Goal: Check status: Check status

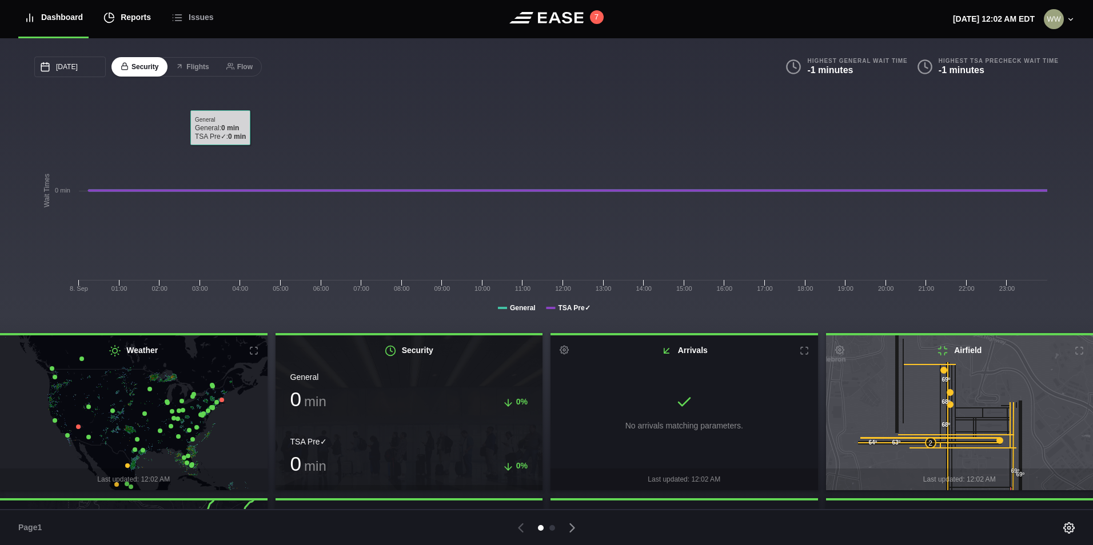
click at [135, 22] on div "Reports" at bounding box center [126, 17] width 47 height 38
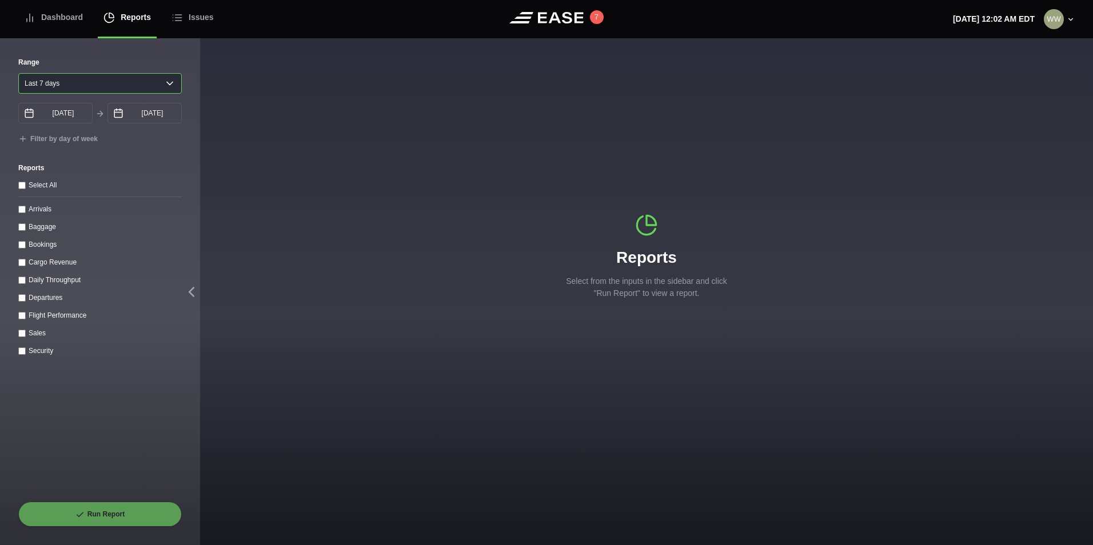
click at [55, 90] on select "Yesterday Last 7 days Last 14 days Last 30 days Last 6 weeks" at bounding box center [99, 83] width 163 height 21
select select "1"
click at [18, 73] on select "Yesterday Last 7 days Last 14 days Last 30 days Last 6 weeks" at bounding box center [99, 83] width 163 height 21
type input "09/08/2025"
click at [23, 212] on input "Arrivals" at bounding box center [21, 209] width 7 height 7
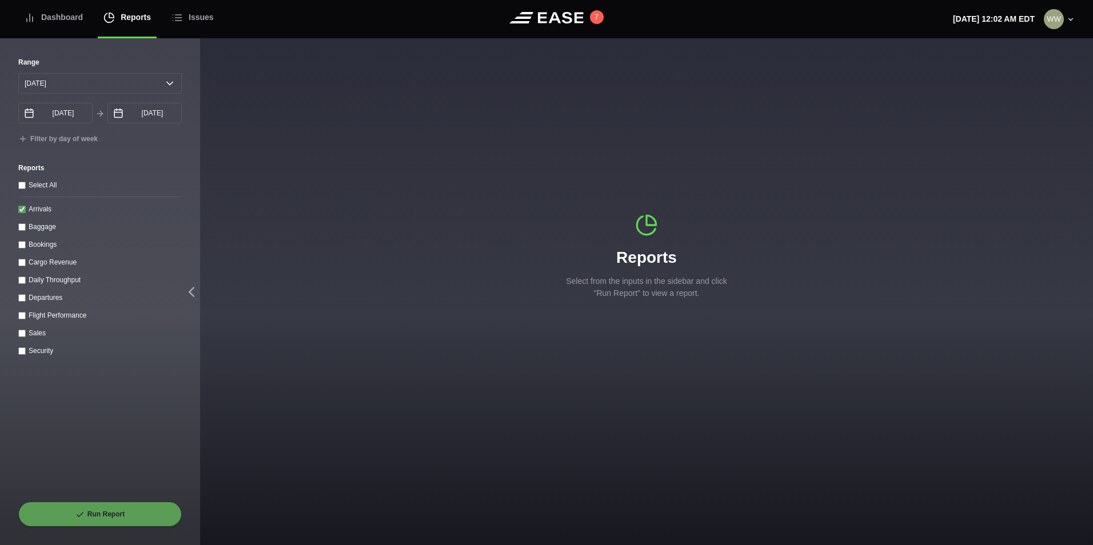
checkbox input "true"
click at [115, 506] on button "Run Report" at bounding box center [99, 514] width 163 height 25
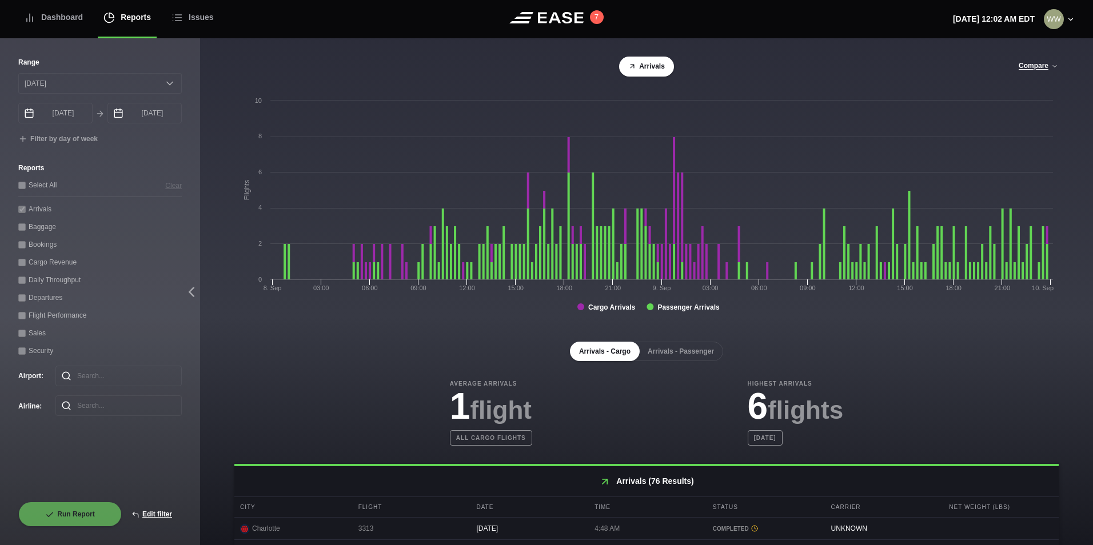
click at [685, 350] on button "Arrivals - Passenger" at bounding box center [681, 351] width 85 height 19
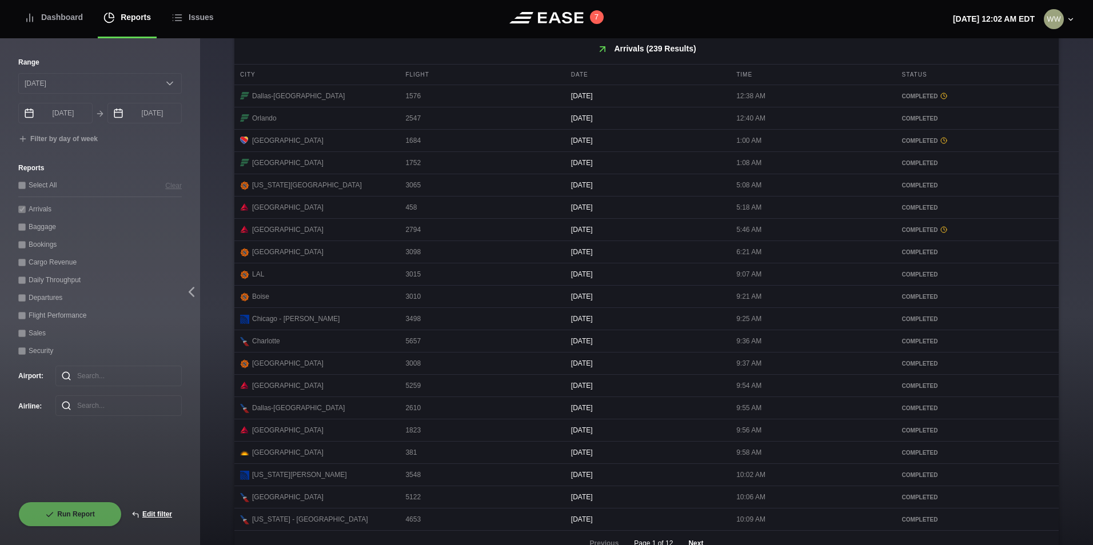
scroll to position [468, 0]
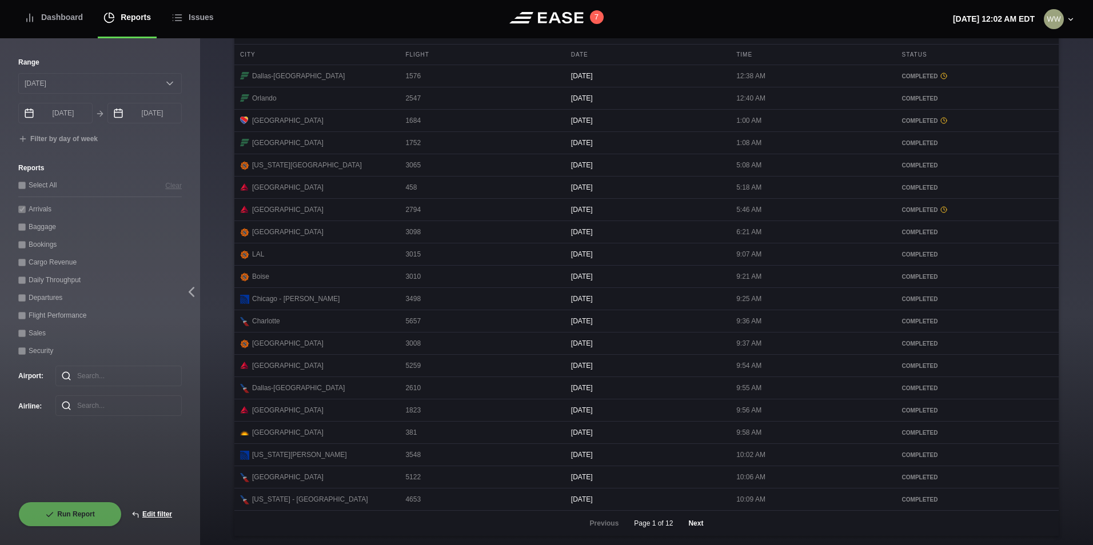
drag, startPoint x: 699, startPoint y: 525, endPoint x: 694, endPoint y: 521, distance: 6.5
click at [695, 522] on button "Next" at bounding box center [696, 523] width 34 height 25
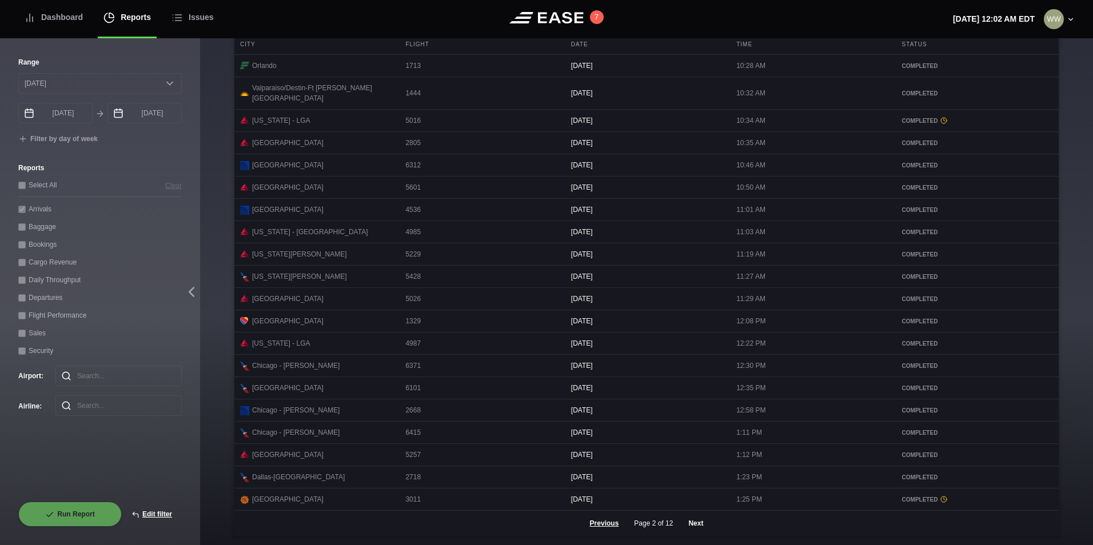
click at [686, 524] on button "Next" at bounding box center [696, 523] width 34 height 25
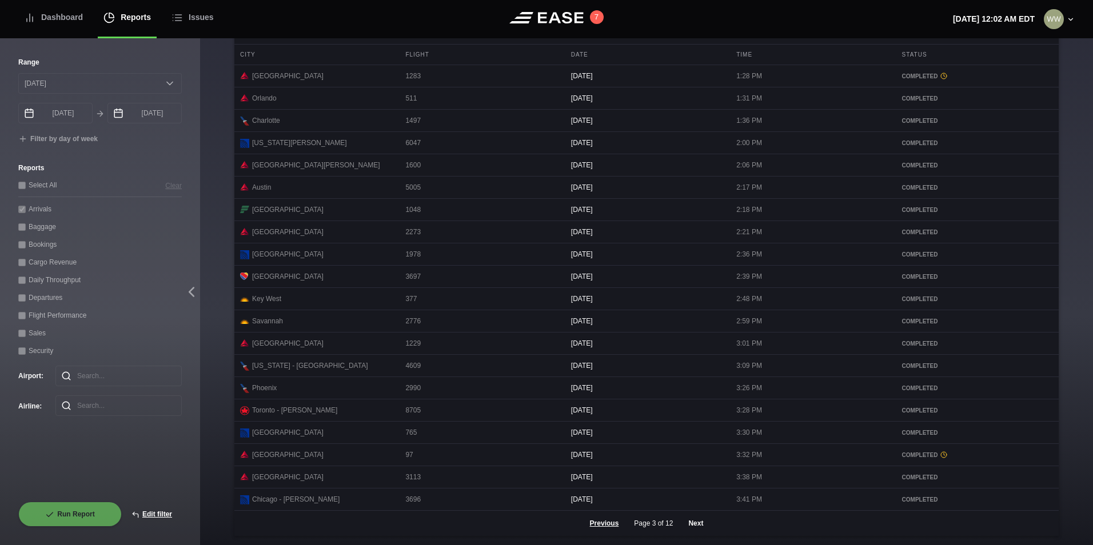
click at [699, 529] on button "Next" at bounding box center [696, 523] width 34 height 25
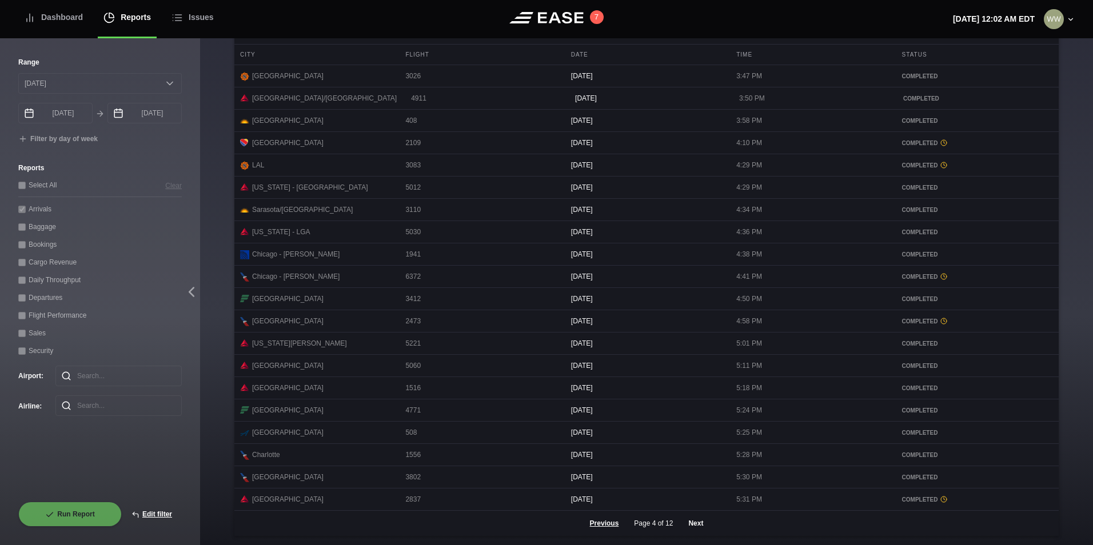
click at [689, 520] on button "Next" at bounding box center [696, 523] width 34 height 25
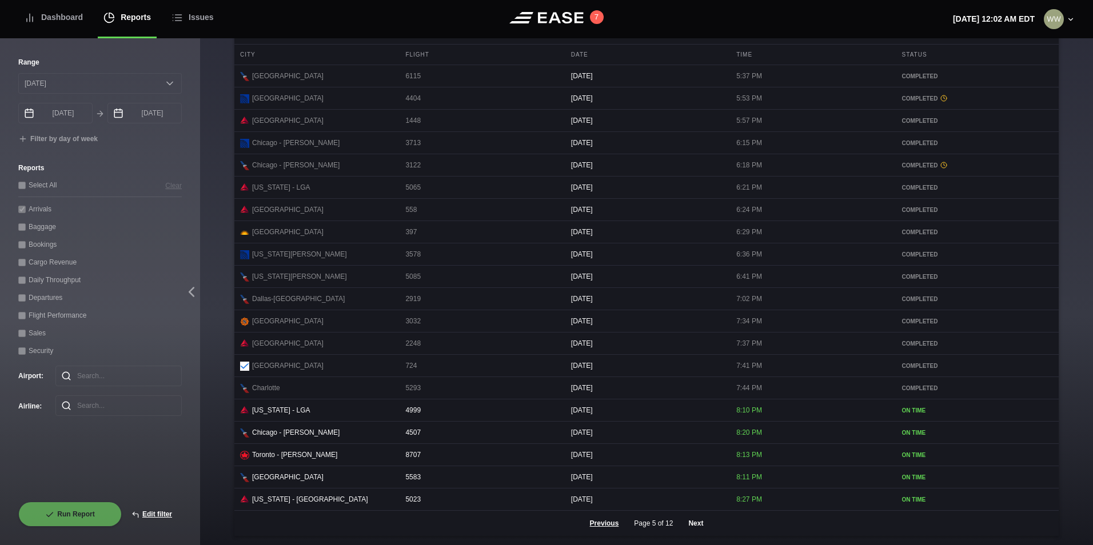
click at [685, 522] on button "Next" at bounding box center [696, 523] width 34 height 25
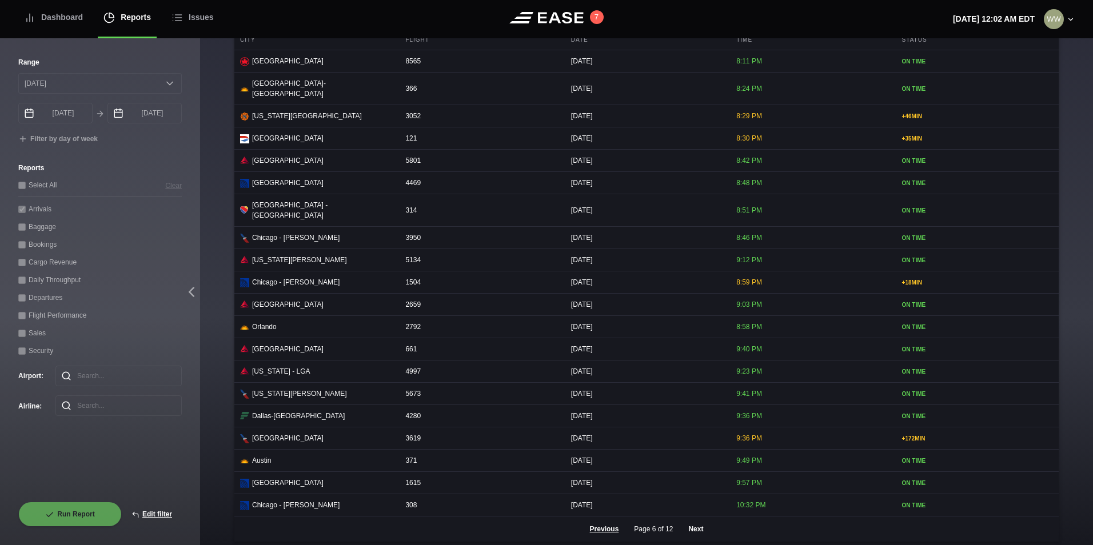
click at [699, 524] on button "Next" at bounding box center [696, 529] width 34 height 25
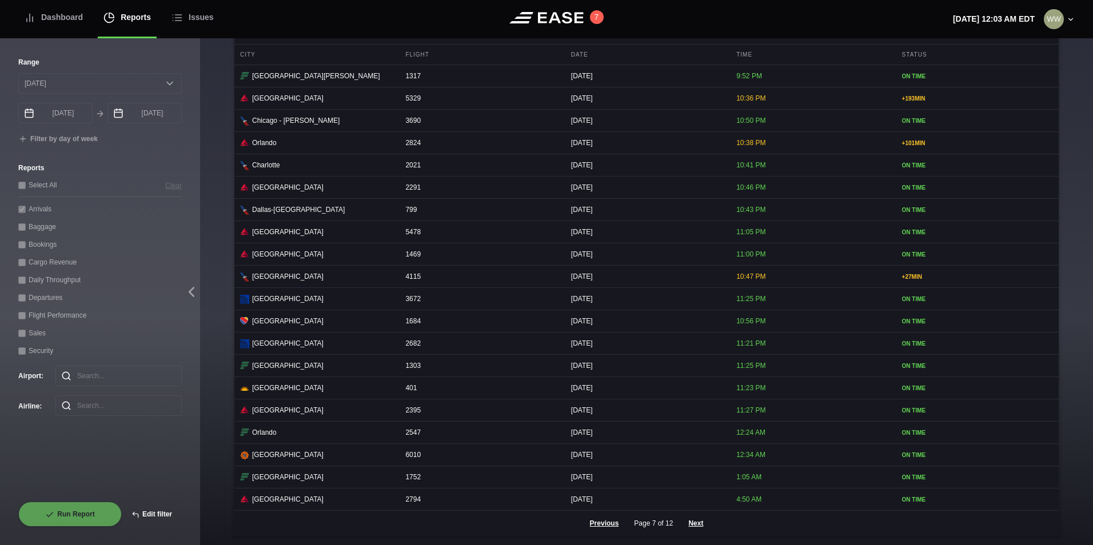
click at [138, 514] on icon at bounding box center [135, 515] width 8 height 8
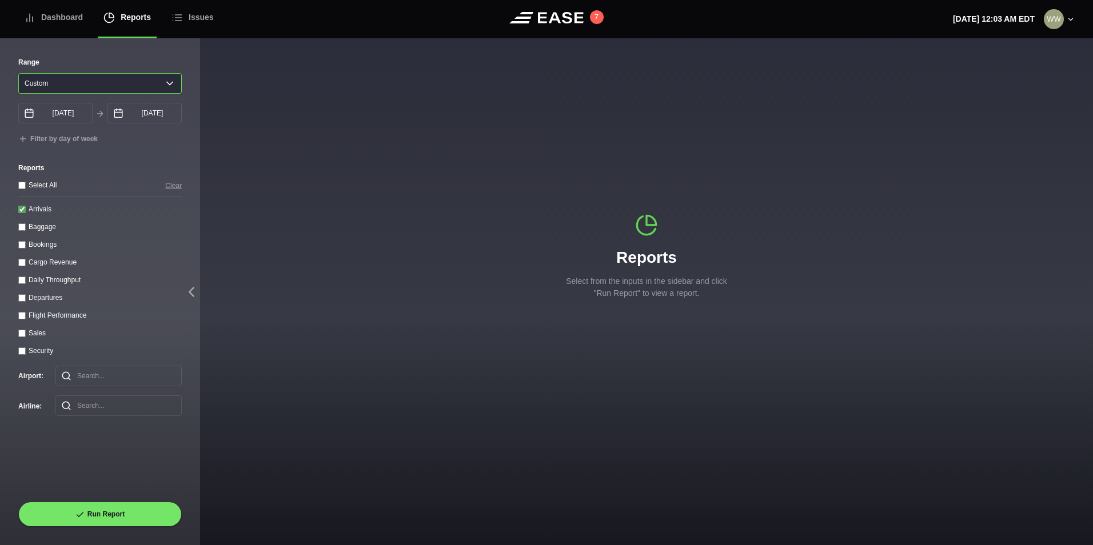
click at [48, 85] on select "Yesterday Last 7 days Last 14 days Last 30 days Last 6 weeks Custom" at bounding box center [99, 83] width 163 height 21
select select "1"
click at [18, 73] on select "Yesterday Last 7 days Last 14 days Last 30 days Last 6 weeks Custom" at bounding box center [99, 83] width 163 height 21
click at [22, 213] on input "Arrivals" at bounding box center [21, 209] width 7 height 7
checkbox input "false"
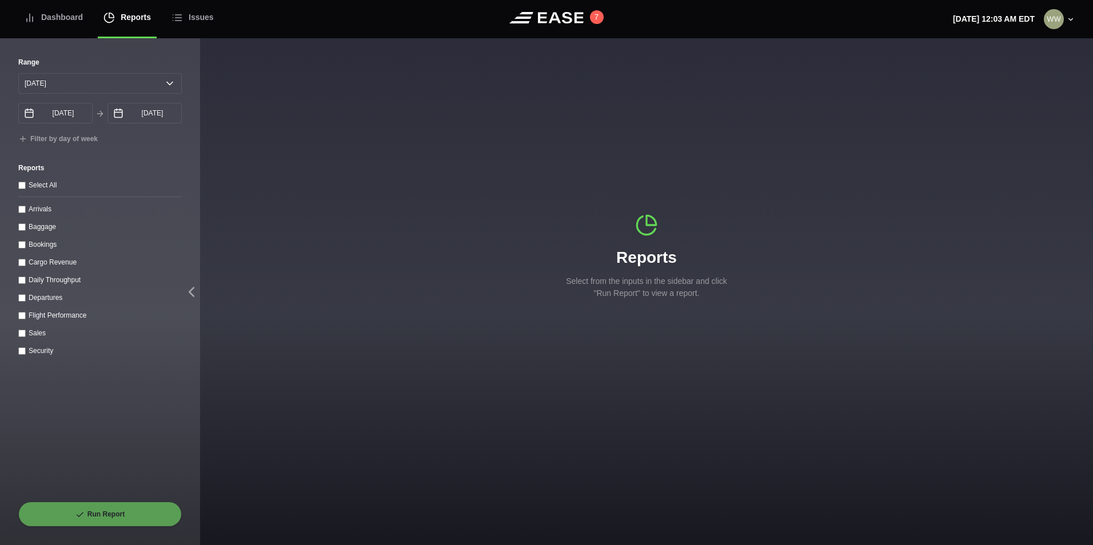
click at [22, 301] on input "Departures" at bounding box center [21, 297] width 7 height 7
checkbox input "true"
click at [101, 524] on button "Run Report" at bounding box center [99, 514] width 163 height 25
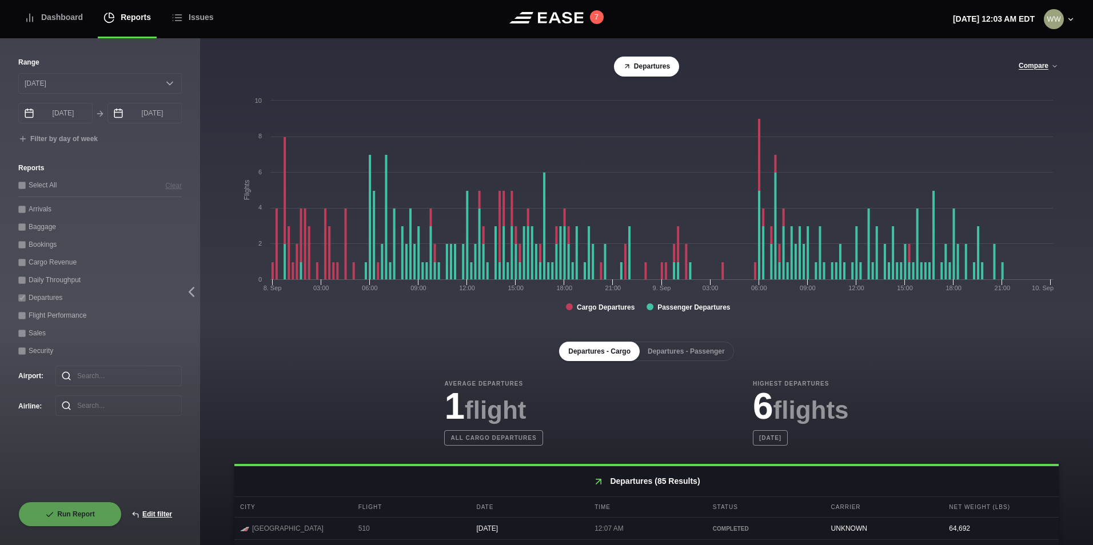
drag, startPoint x: 691, startPoint y: 354, endPoint x: 705, endPoint y: 353, distance: 14.3
click at [694, 358] on button "Departures - Passenger" at bounding box center [686, 351] width 95 height 19
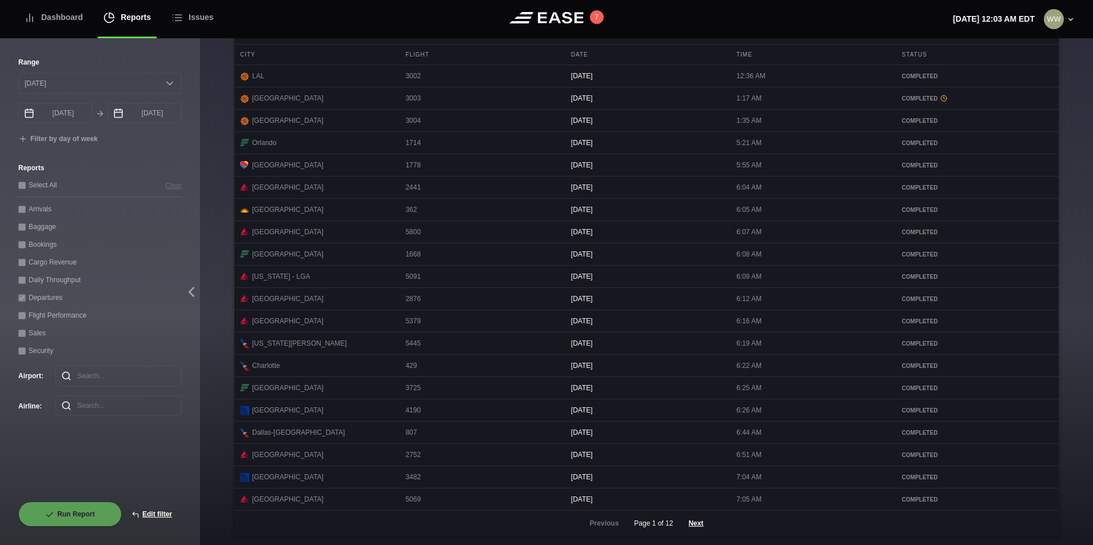
scroll to position [468, 0]
click at [695, 523] on button "Next" at bounding box center [696, 523] width 34 height 25
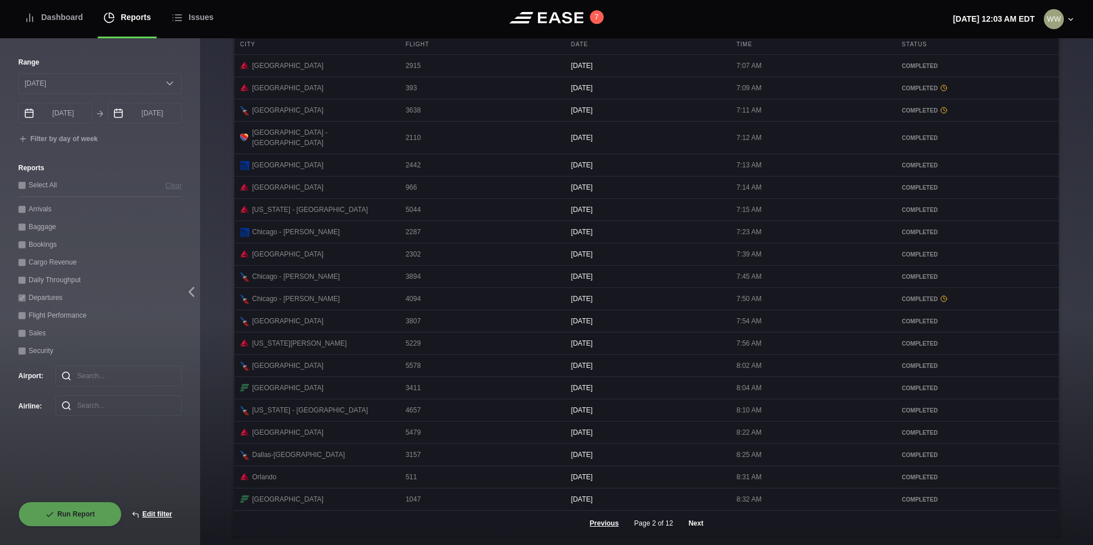
click at [699, 525] on button "Next" at bounding box center [696, 523] width 34 height 25
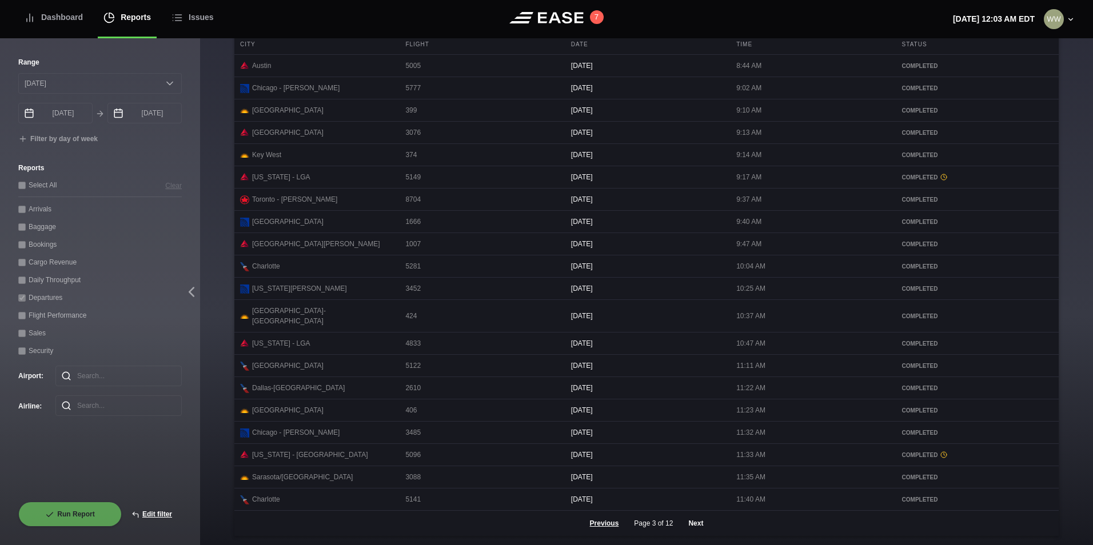
click at [684, 525] on button "Next" at bounding box center [696, 523] width 34 height 25
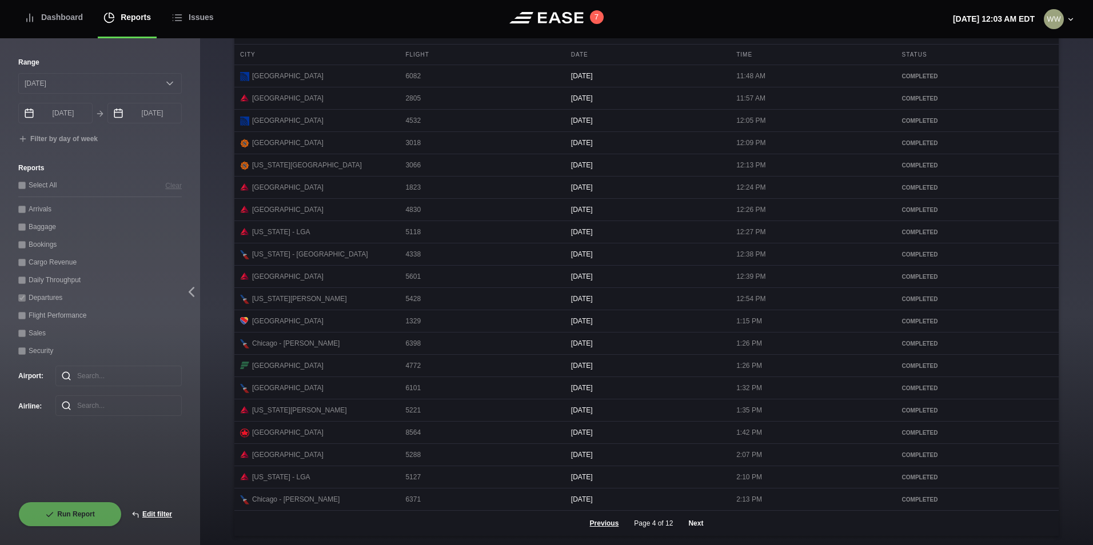
click at [693, 517] on button "Next" at bounding box center [696, 523] width 34 height 25
click at [691, 531] on button "Next" at bounding box center [696, 523] width 34 height 25
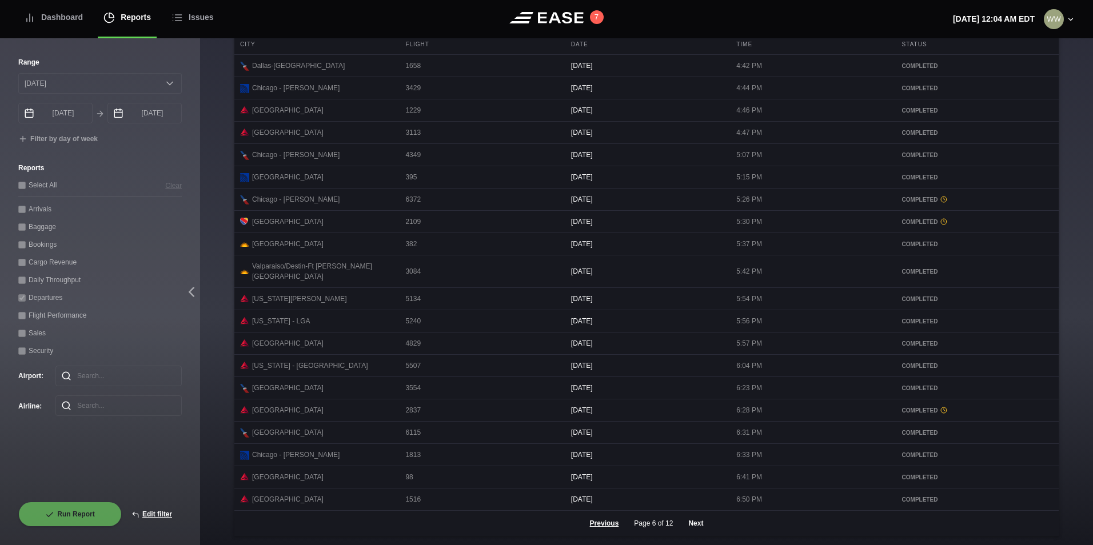
click at [693, 518] on button "Next" at bounding box center [696, 523] width 34 height 25
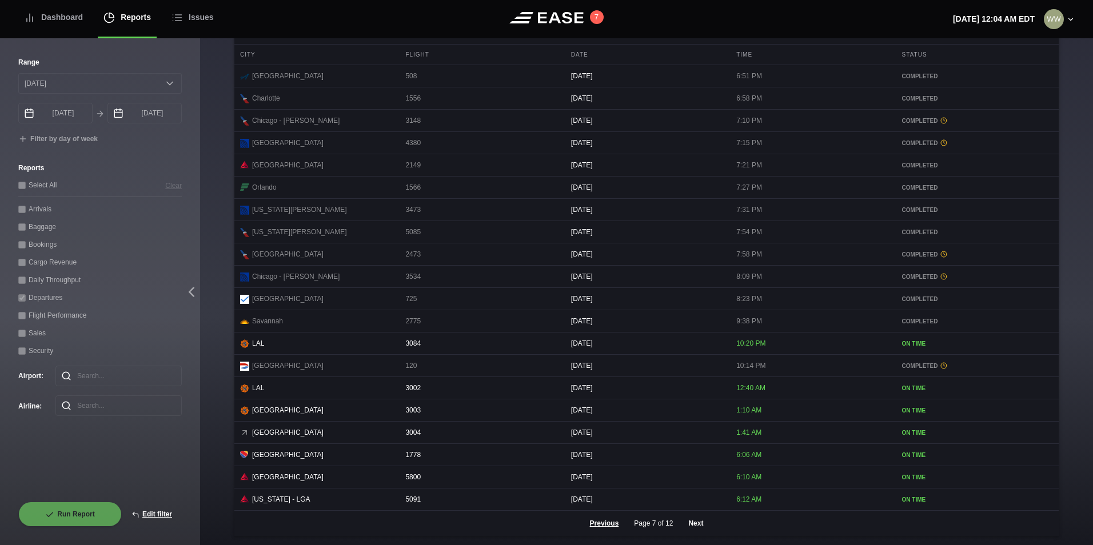
scroll to position [467, 0]
click at [165, 513] on button "Edit filter" at bounding box center [152, 514] width 60 height 25
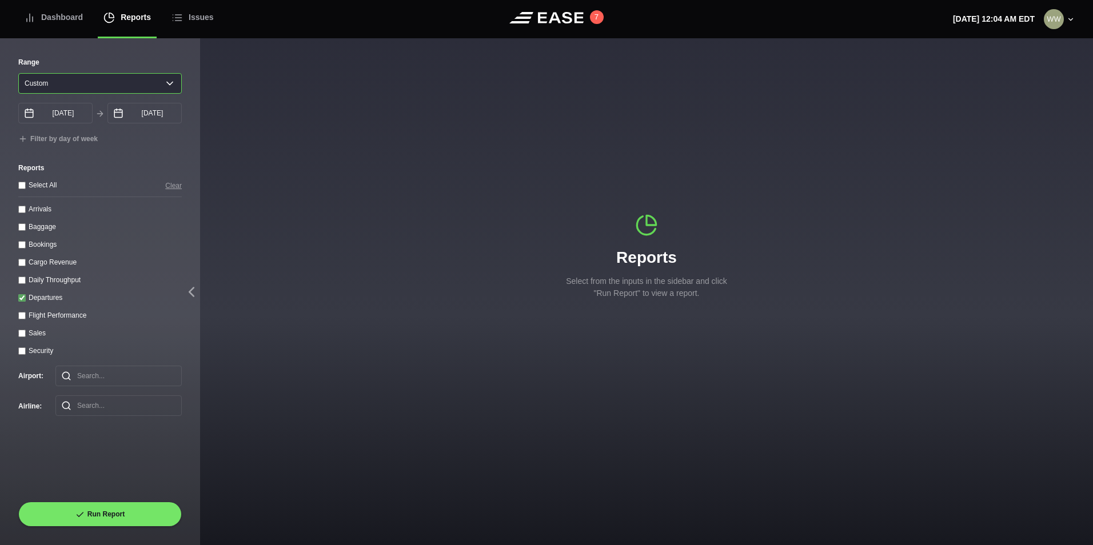
click at [64, 90] on select "Yesterday Last 7 days Last 14 days Last 30 days Last 6 weeks Custom" at bounding box center [99, 83] width 163 height 21
click at [18, 73] on select "Yesterday Last 7 days Last 14 days Last 30 days Last 6 weeks Custom" at bounding box center [99, 83] width 163 height 21
click at [67, 88] on select "Yesterday Last 7 days Last 14 days Last 30 days Last 6 weeks" at bounding box center [99, 83] width 163 height 21
select select "30"
click at [18, 73] on select "Yesterday Last 7 days Last 14 days Last 30 days Last 6 weeks" at bounding box center [99, 83] width 163 height 21
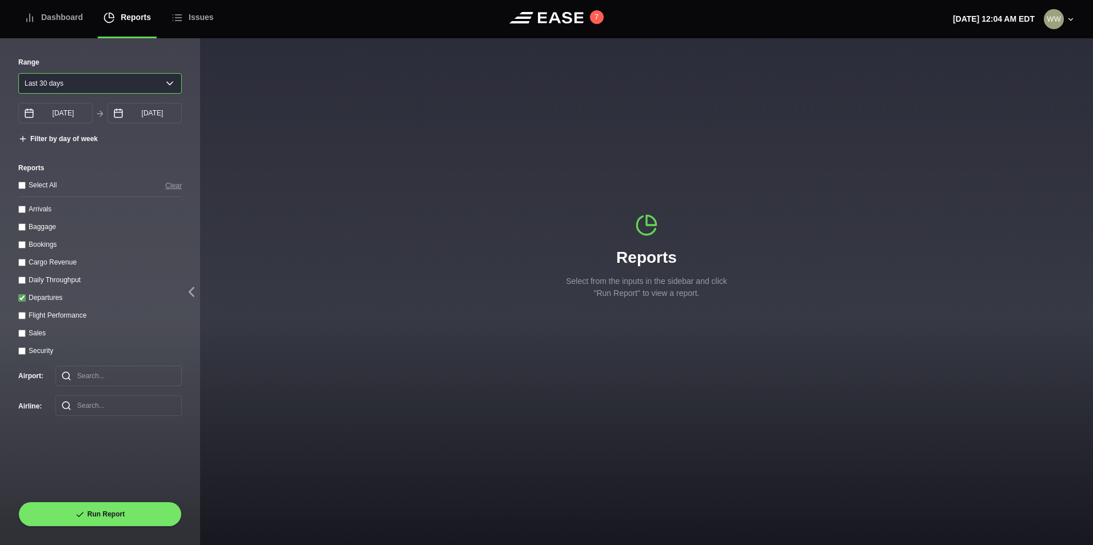
type input "08/10/2025"
click at [22, 304] on div "Departures" at bounding box center [99, 298] width 163 height 12
click at [18, 297] on input "Departures" at bounding box center [21, 297] width 7 height 7
checkbox input "false"
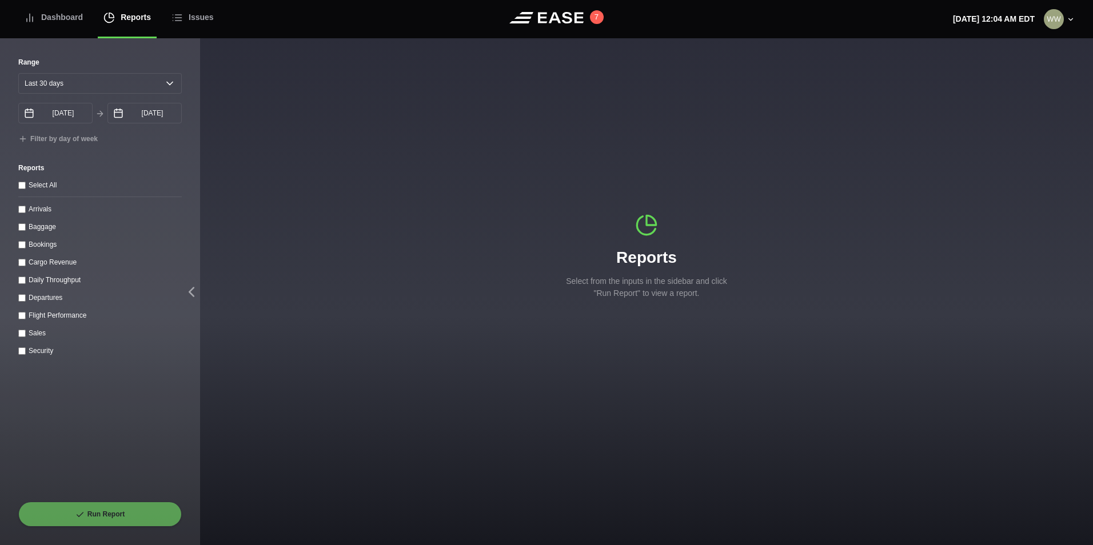
click at [22, 280] on throughput "Daily Throughput" at bounding box center [21, 280] width 7 height 7
checkbox throughput "true"
click at [101, 520] on button "Run Report" at bounding box center [99, 514] width 163 height 25
select select "30"
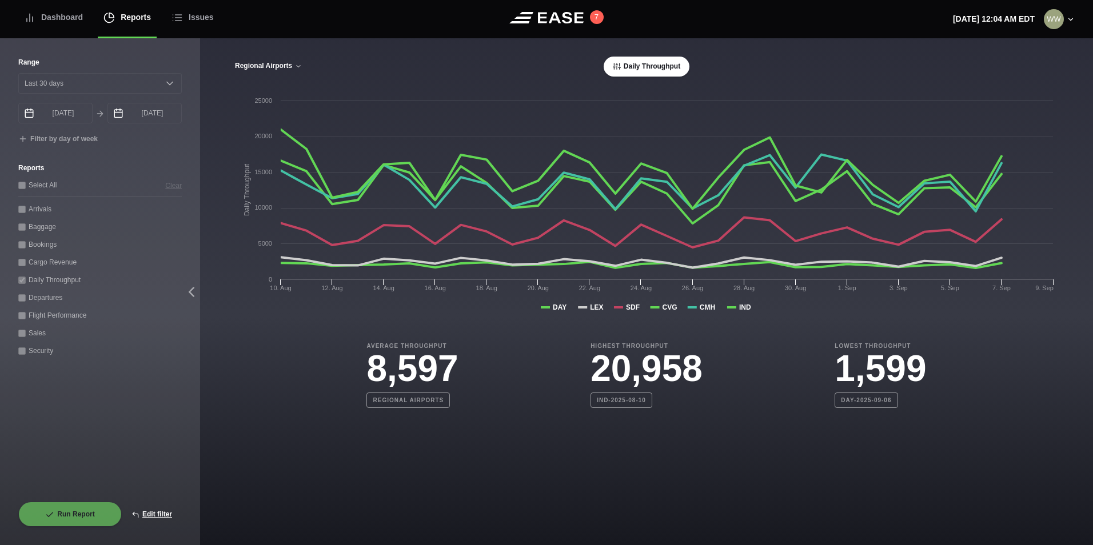
click at [260, 66] on button "Regional Airports" at bounding box center [268, 66] width 68 height 8
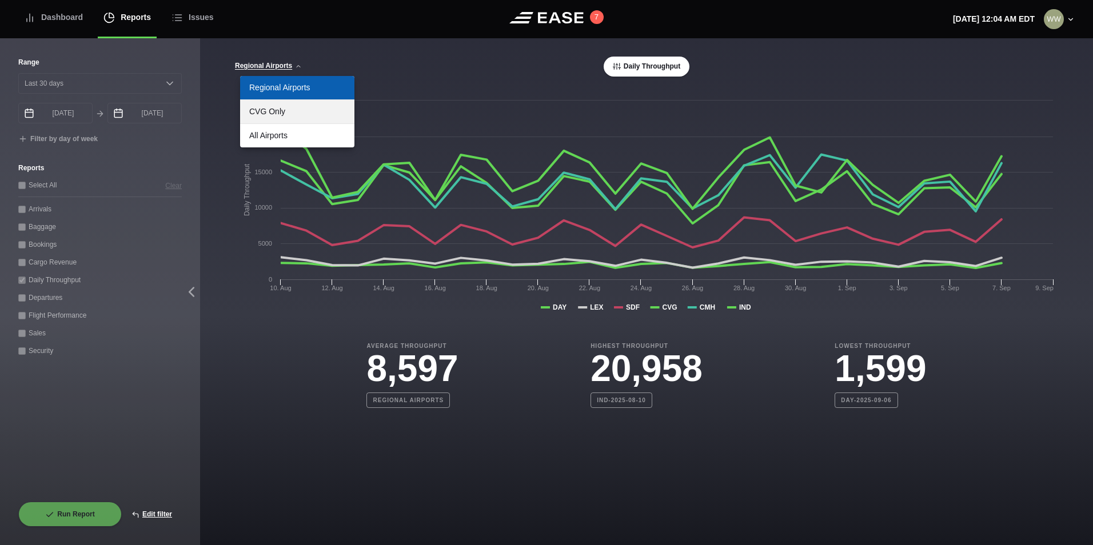
click at [267, 107] on link "CVG Only" at bounding box center [297, 111] width 114 height 23
